Goal: Task Accomplishment & Management: Complete application form

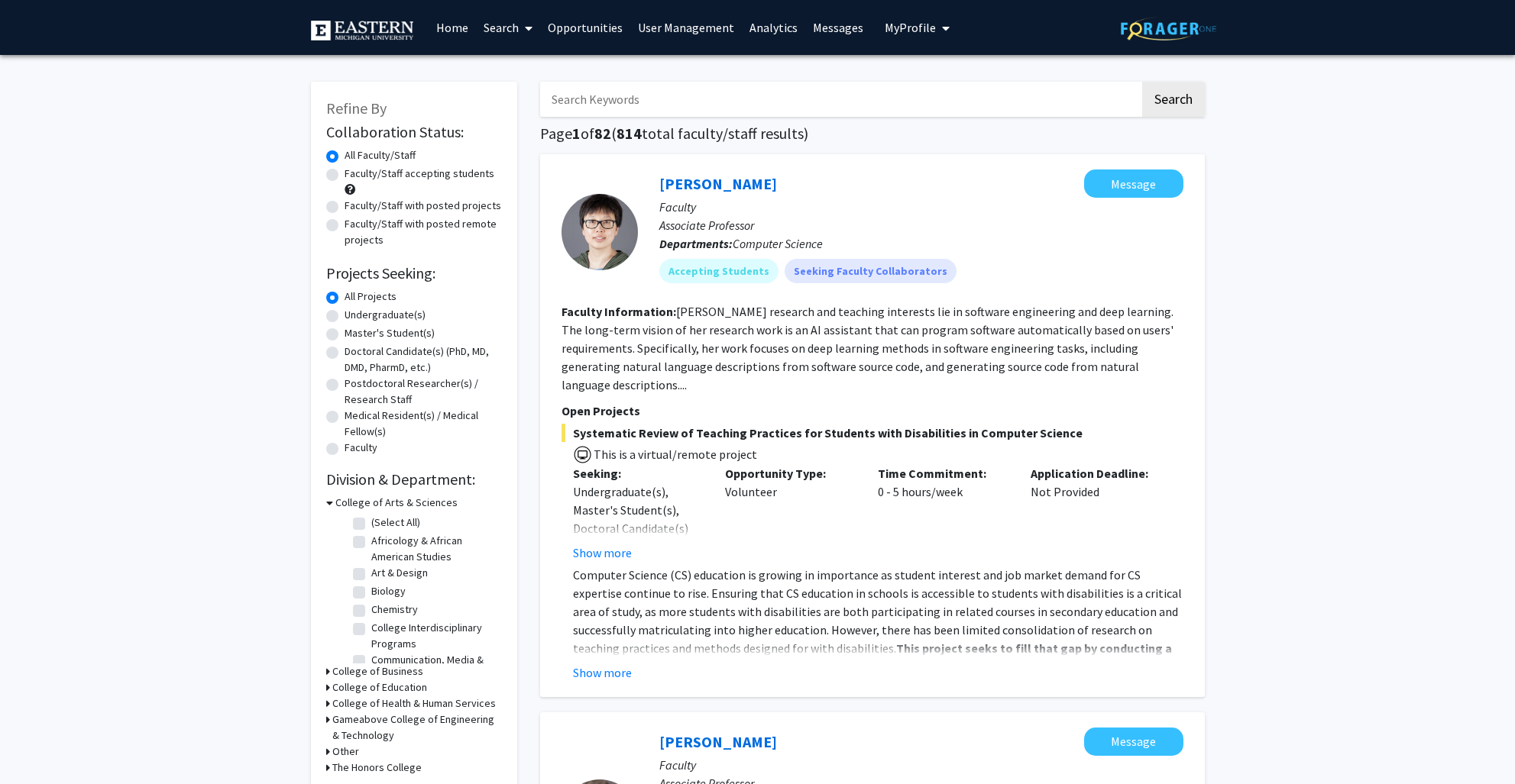
click at [569, 20] on link "Opportunities" at bounding box center [585, 28] width 90 height 53
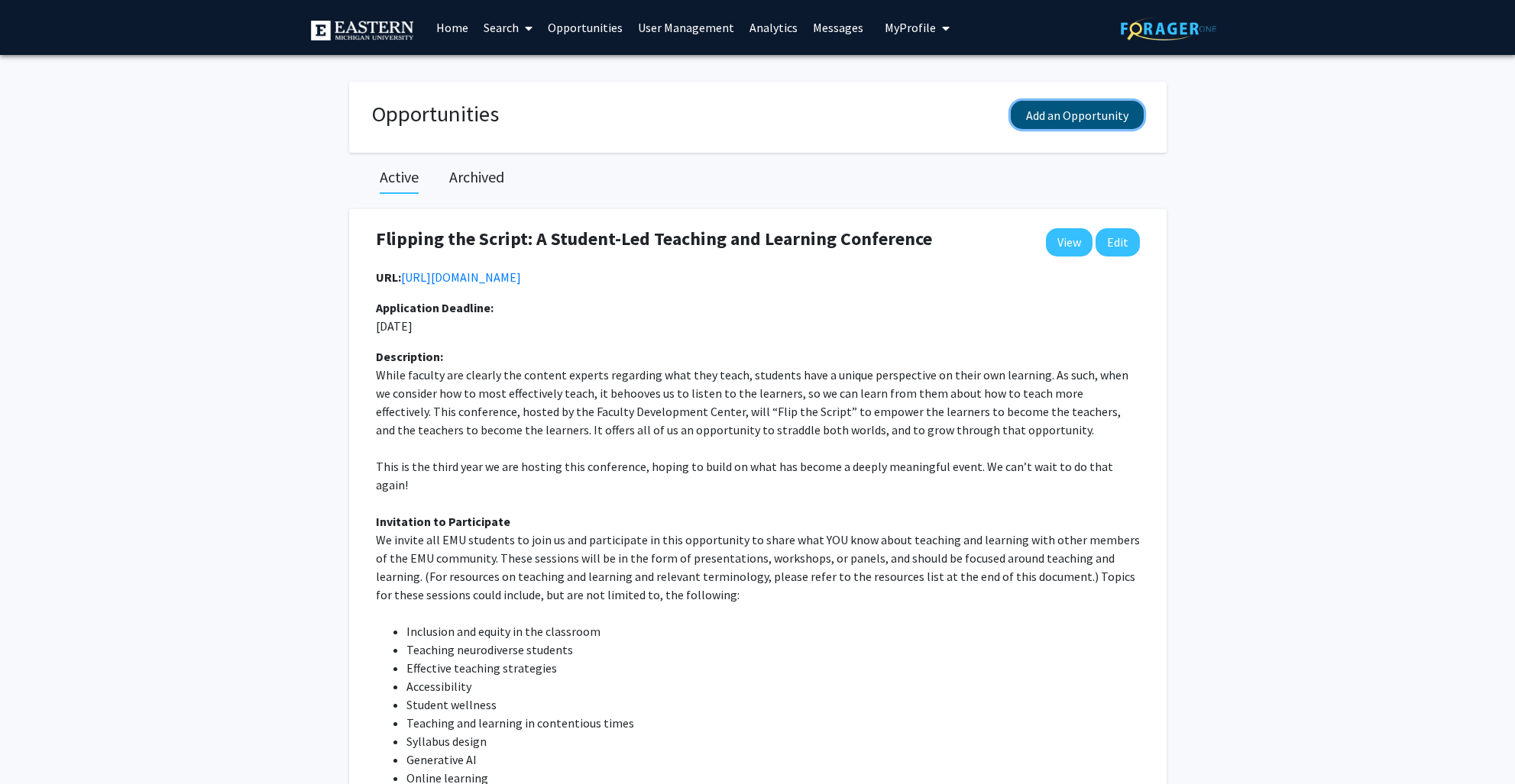
click at [1039, 113] on button "Add an Opportunity" at bounding box center [1077, 114] width 133 height 28
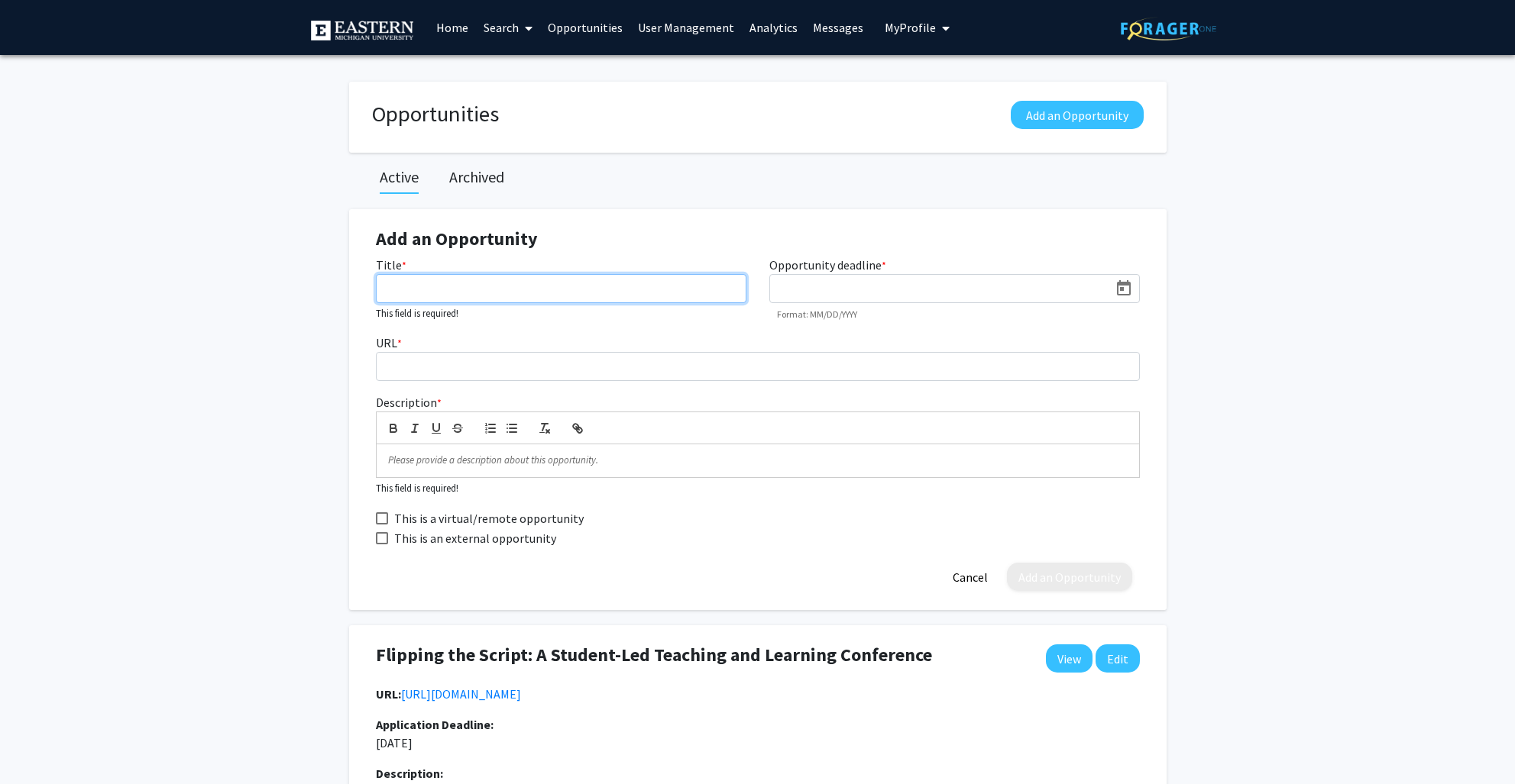
click at [496, 286] on input "Title *" at bounding box center [561, 288] width 370 height 29
type input "NCUR 2026"
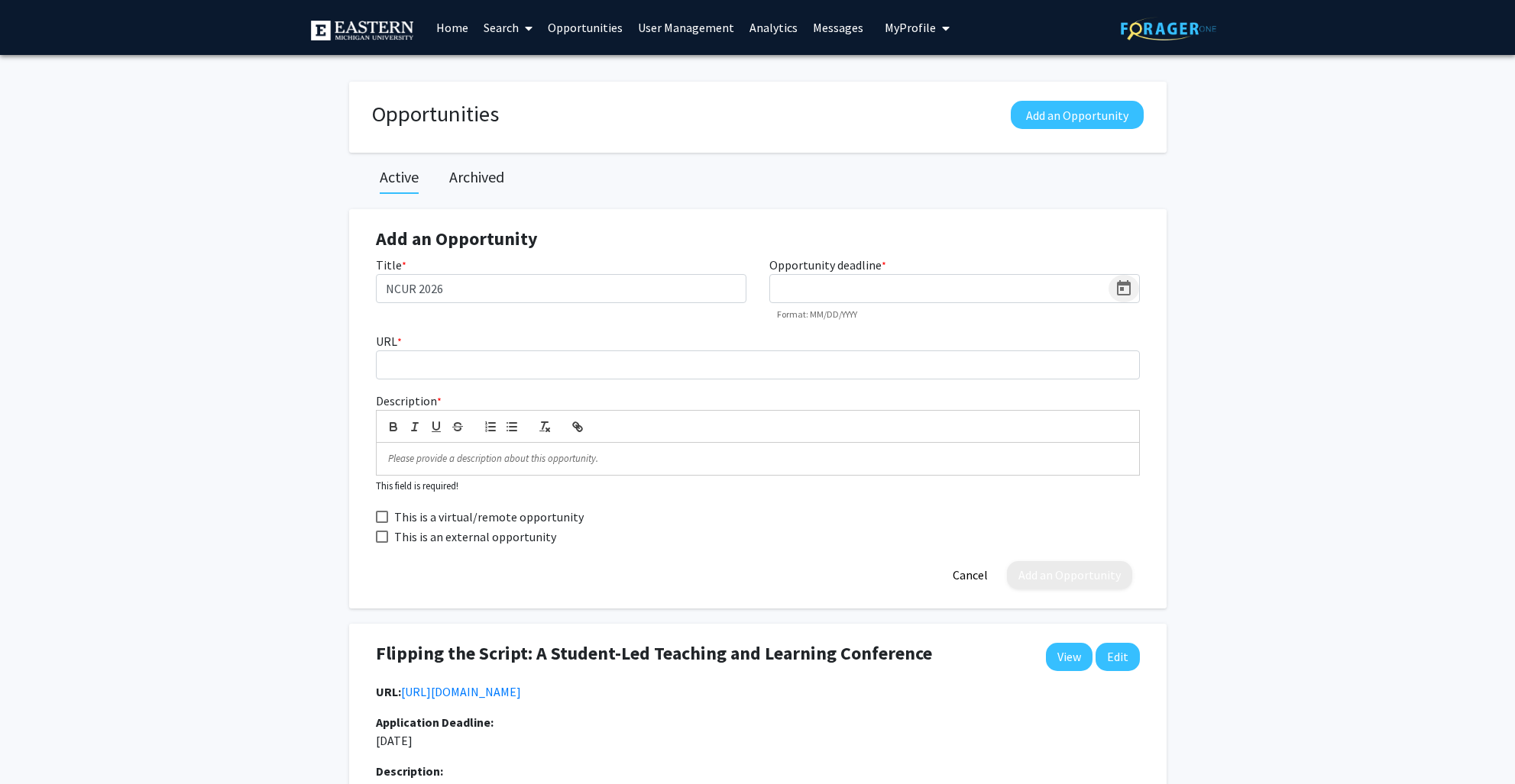
click at [1126, 291] on icon "Open calendar" at bounding box center [1124, 288] width 19 height 19
click at [975, 339] on button "Next month" at bounding box center [975, 335] width 31 height 31
click at [967, 330] on button "Next month" at bounding box center [975, 335] width 31 height 31
click at [967, 330] on button "Next month" at bounding box center [975, 335] width 31 height 31
drag, startPoint x: 933, startPoint y: 432, endPoint x: 921, endPoint y: 432, distance: 12.0
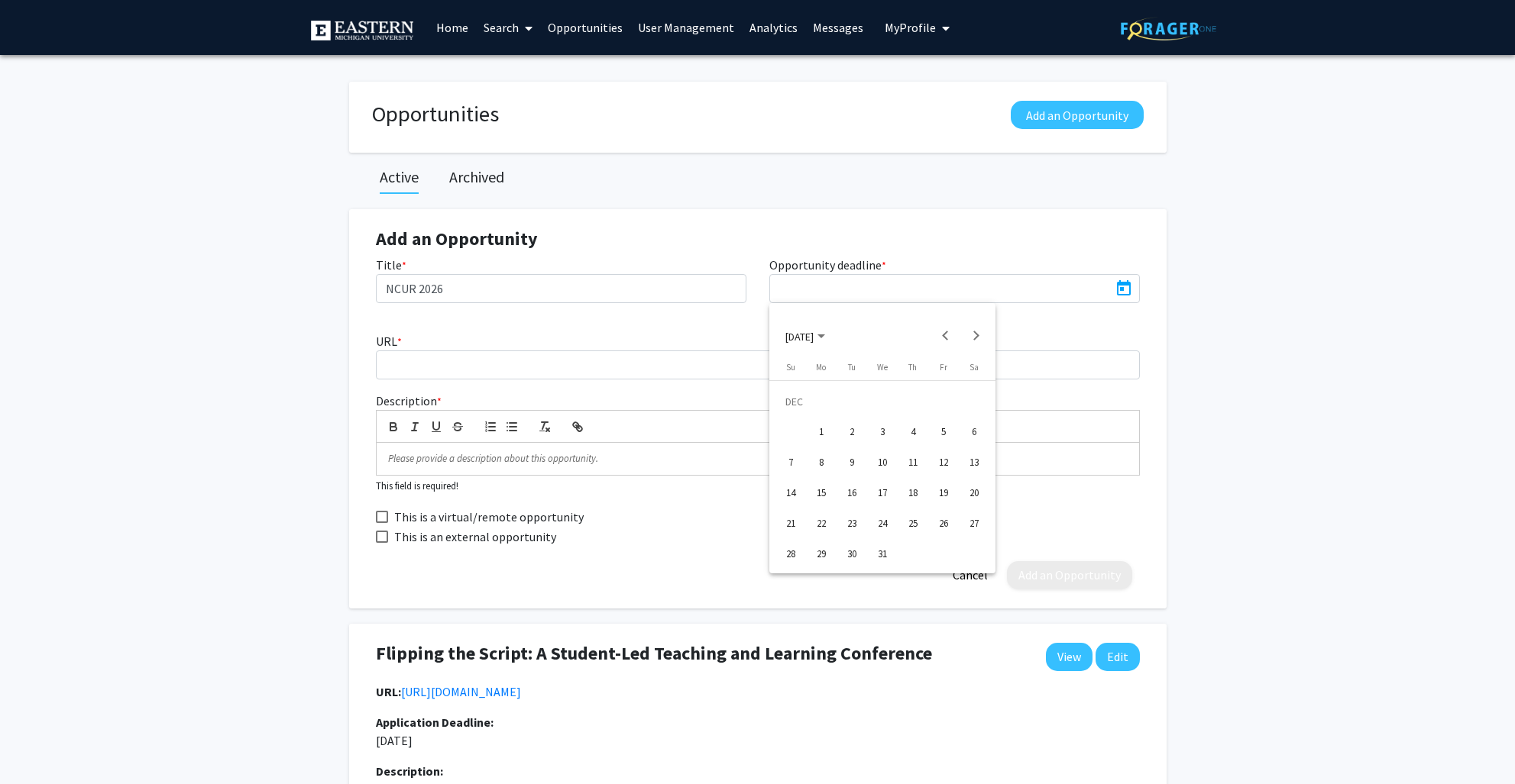
click at [932, 432] on div "5" at bounding box center [943, 432] width 28 height 28
type input "[DATE]"
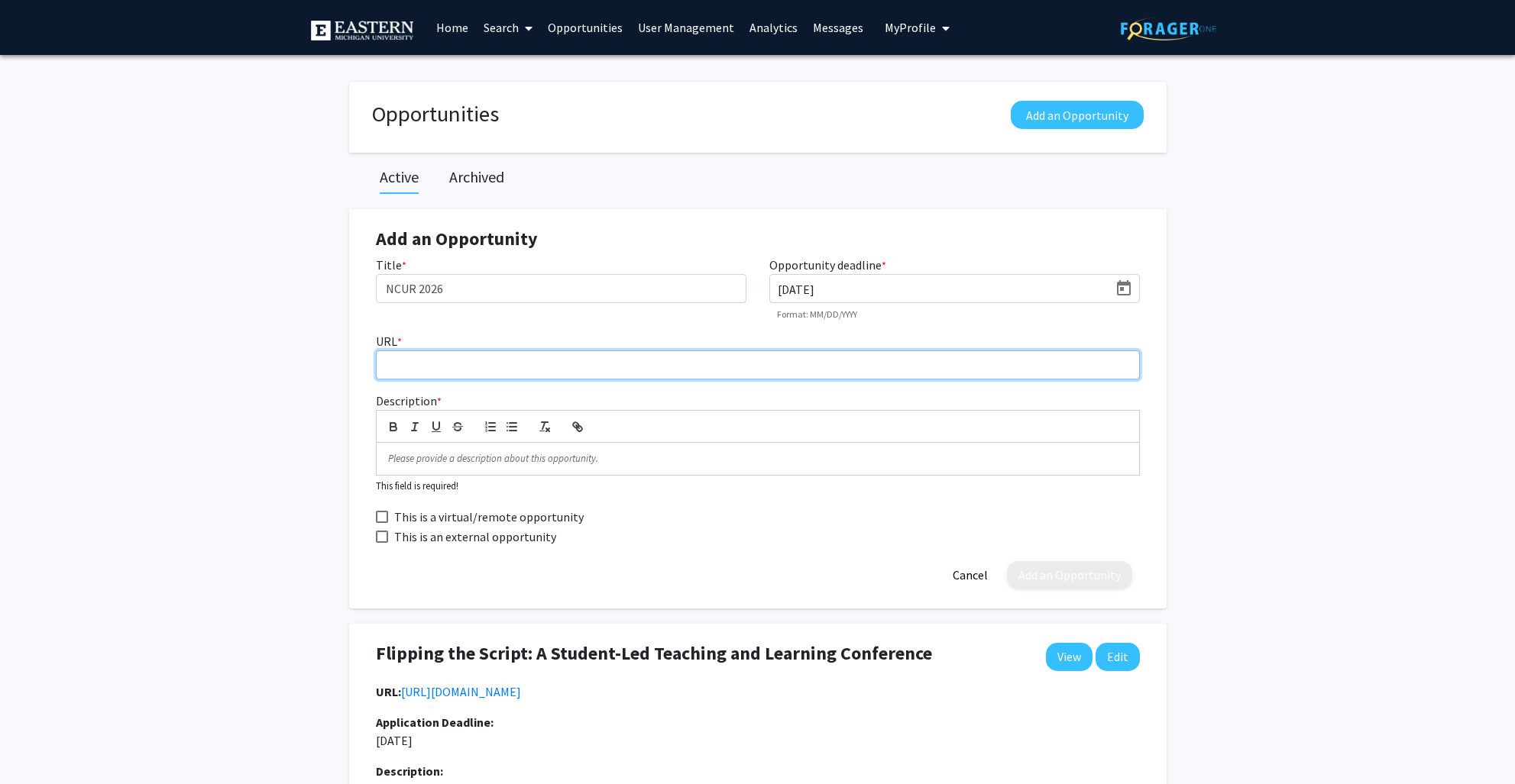
click at [505, 362] on input "URL *" at bounding box center [758, 365] width 764 height 29
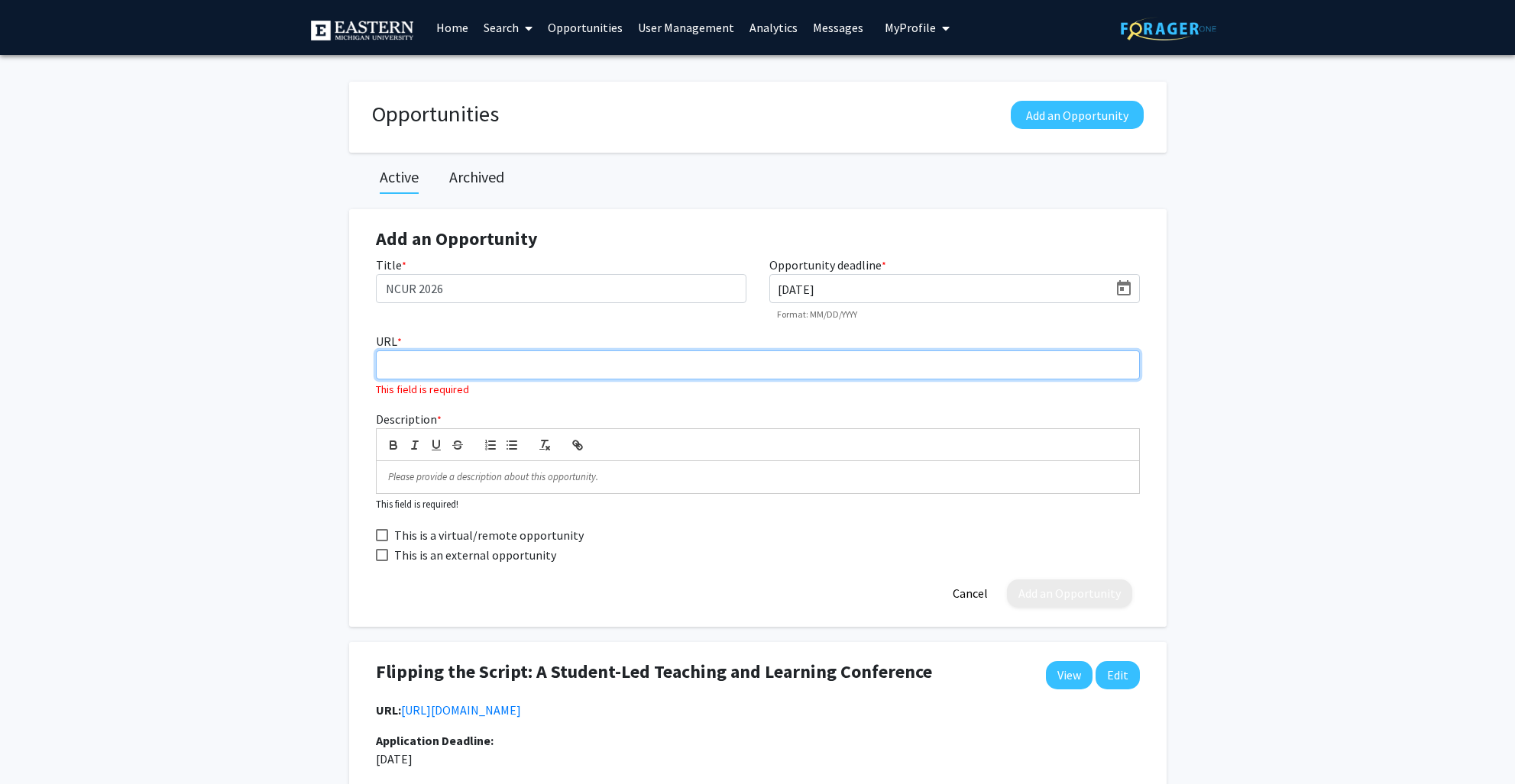
paste input "[URL][DOMAIN_NAME]"
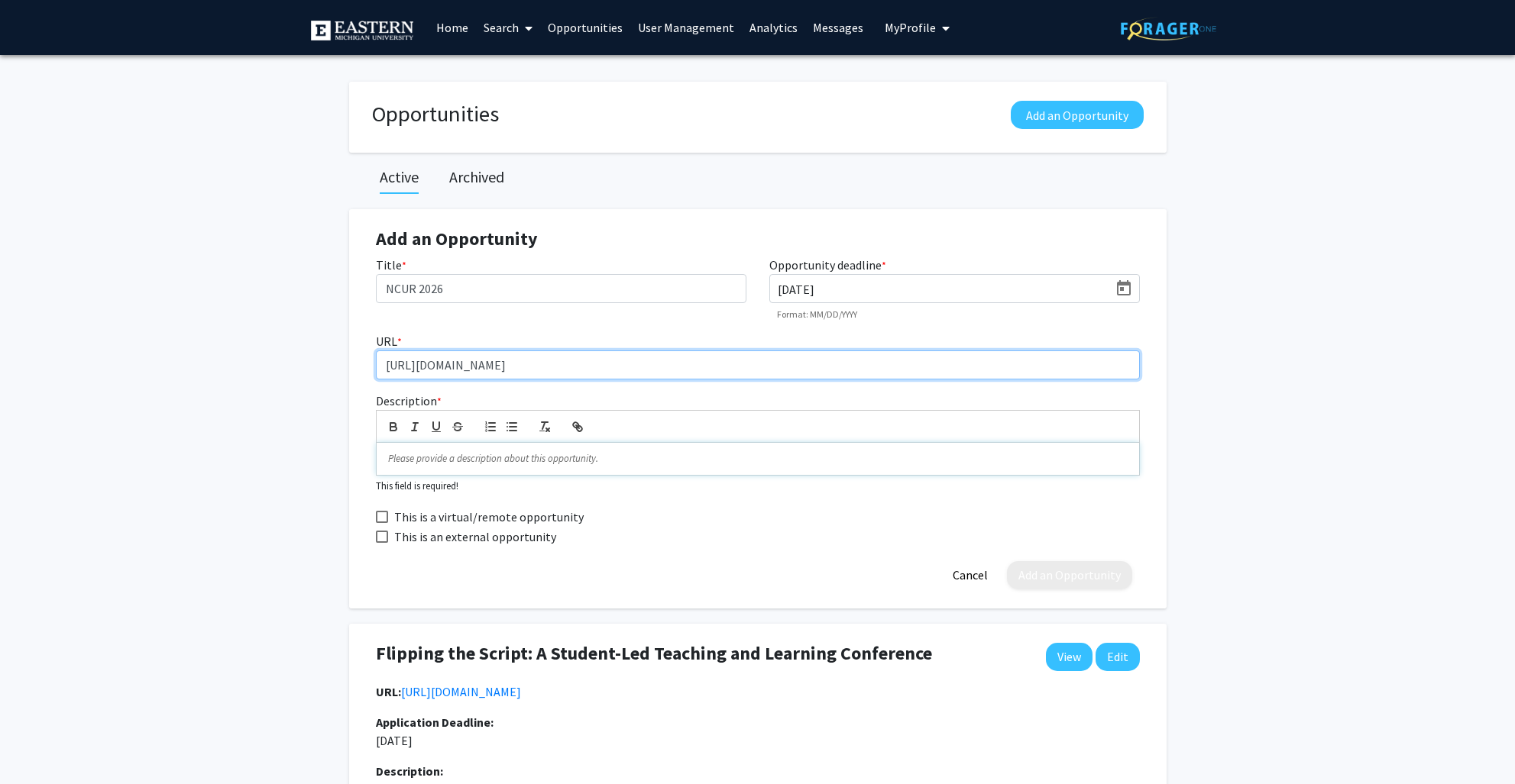
type input "[URL][DOMAIN_NAME]"
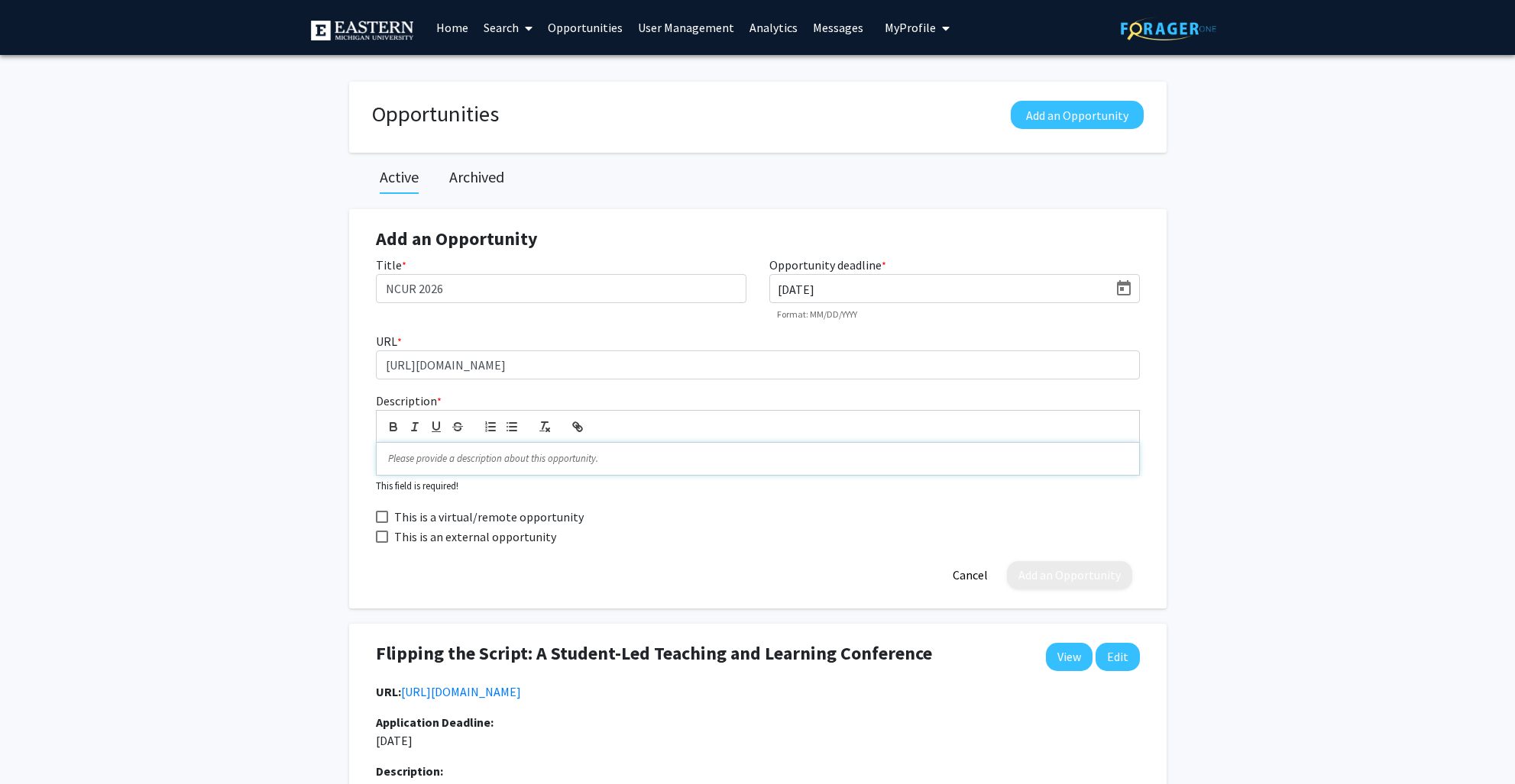
click at [467, 459] on p at bounding box center [758, 458] width 740 height 14
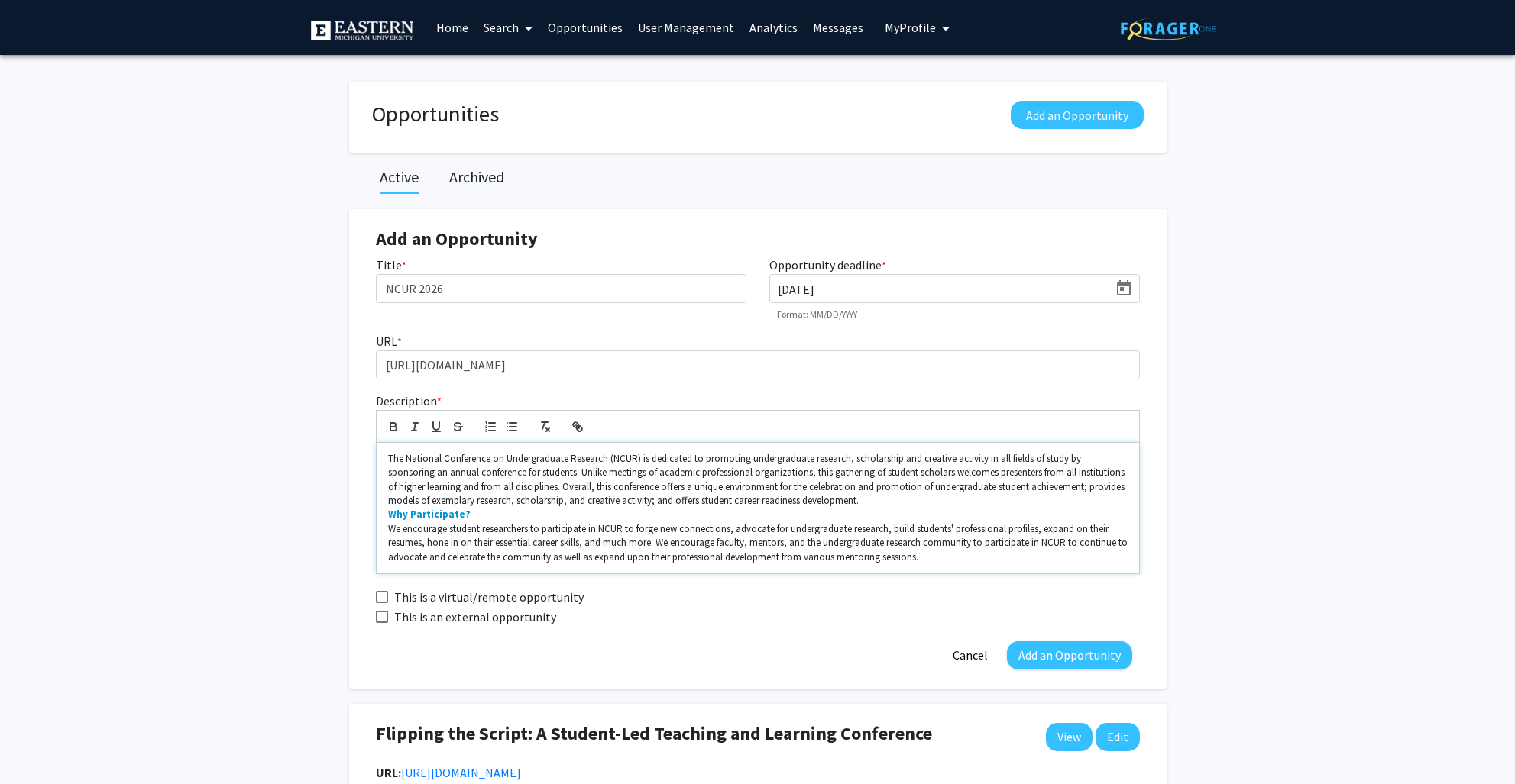
drag, startPoint x: 434, startPoint y: 513, endPoint x: 360, endPoint y: 508, distance: 74.2
click at [361, 508] on div "Add an Opportunity Title * NCUR 2026 Opportunity deadline * [DATE] Format: MM/D…" at bounding box center [758, 449] width 795 height 479
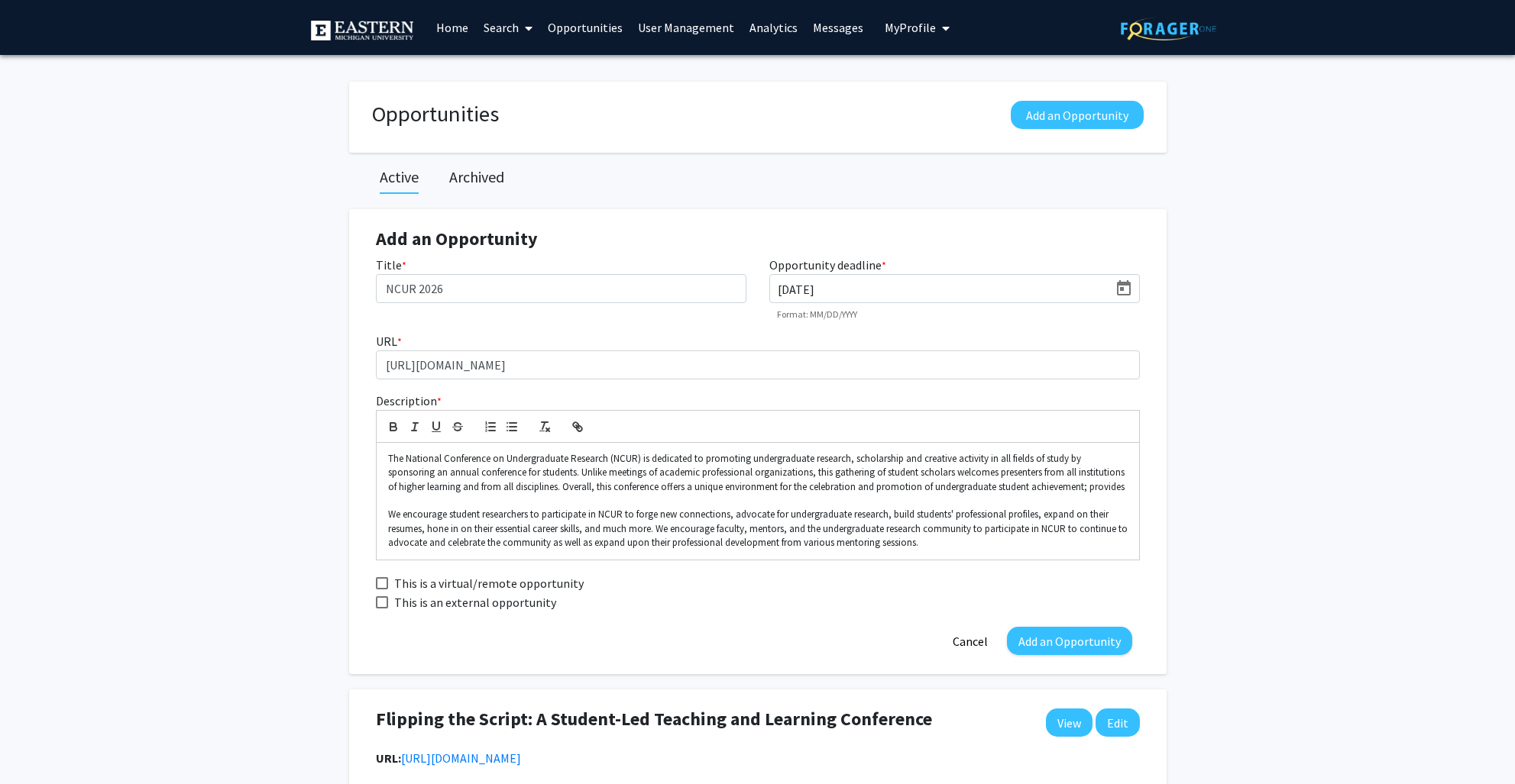
click at [378, 601] on span at bounding box center [382, 602] width 12 height 12
click at [381, 608] on input "This is an external opportunity" at bounding box center [381, 608] width 1 height 1
checkbox input "true"
click at [1063, 644] on button "Add an Opportunity" at bounding box center [1069, 641] width 126 height 28
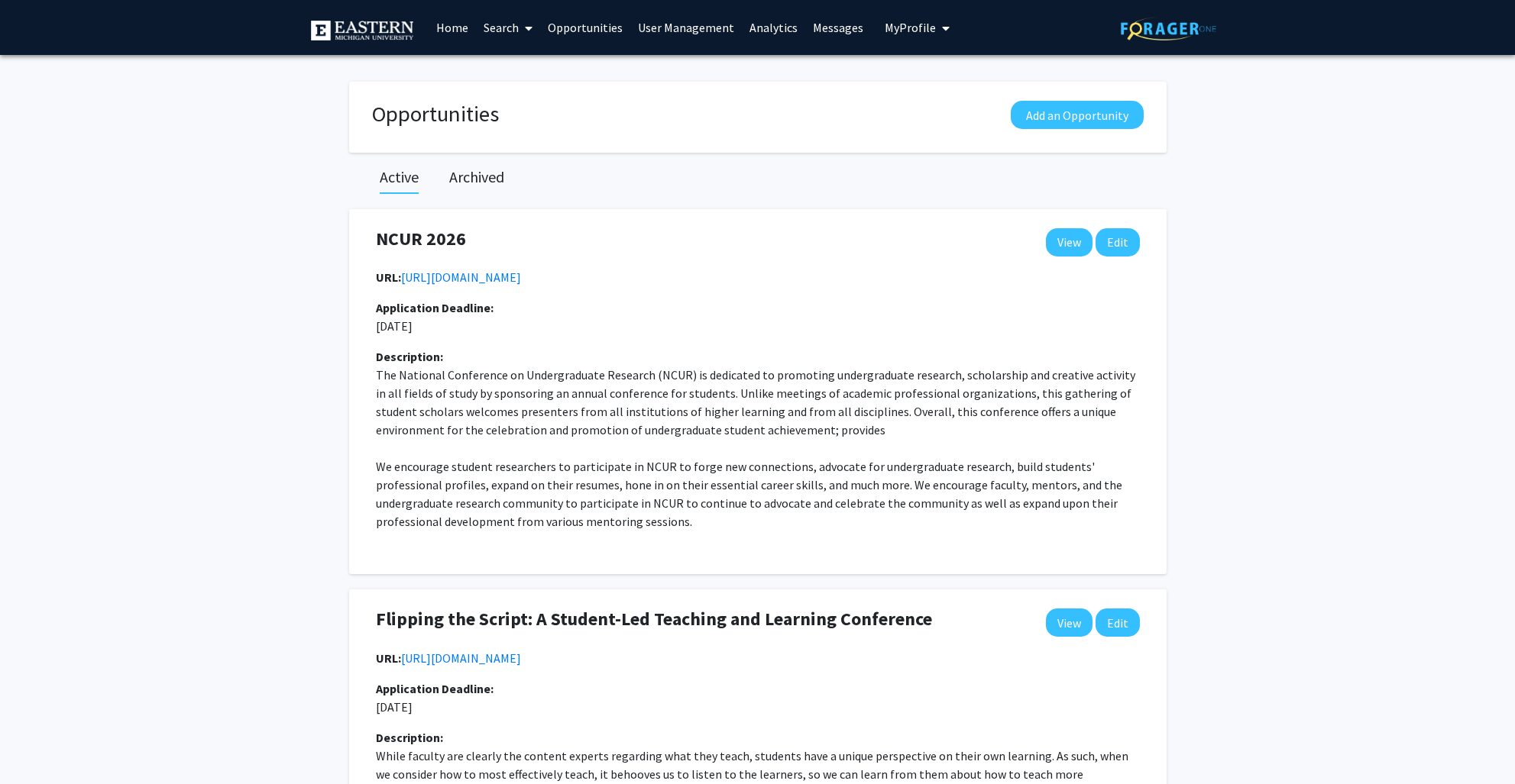
drag, startPoint x: 447, startPoint y: 23, endPoint x: 443, endPoint y: 34, distance: 11.7
click at [447, 23] on link "Home" at bounding box center [452, 28] width 47 height 53
